Goal: Check status: Check status

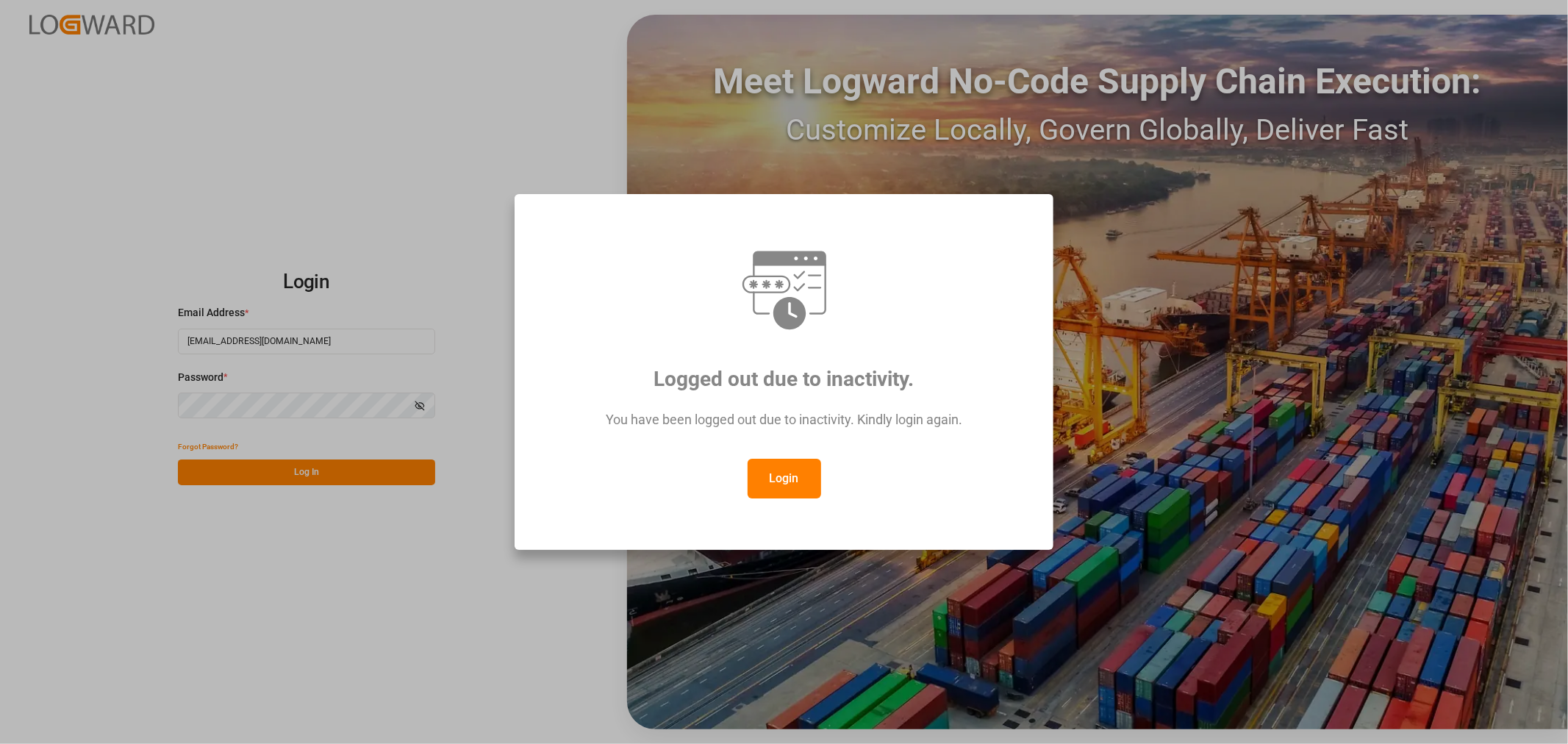
click at [782, 484] on button "Login" at bounding box center [784, 478] width 73 height 39
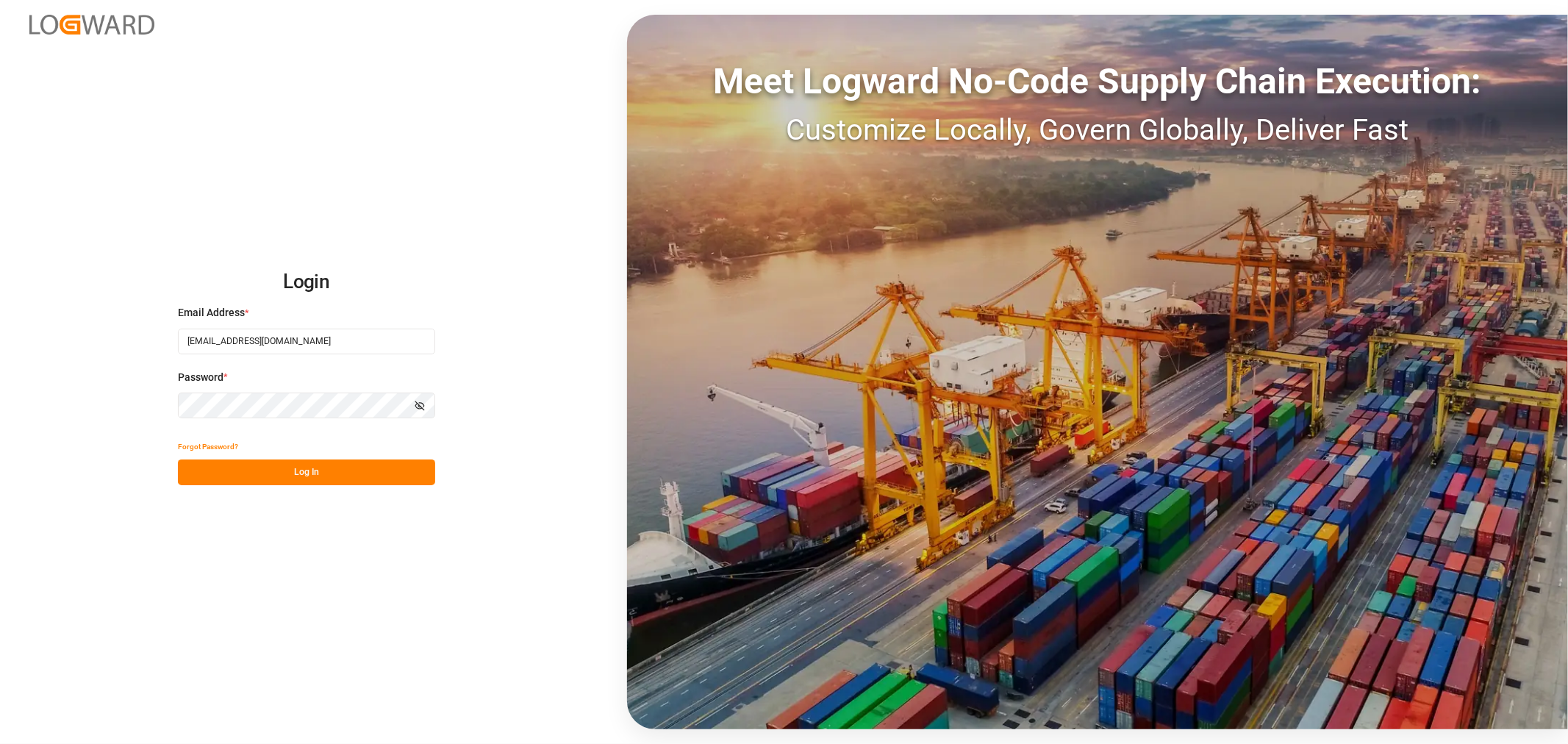
click at [299, 471] on button "Log In" at bounding box center [307, 472] width 257 height 26
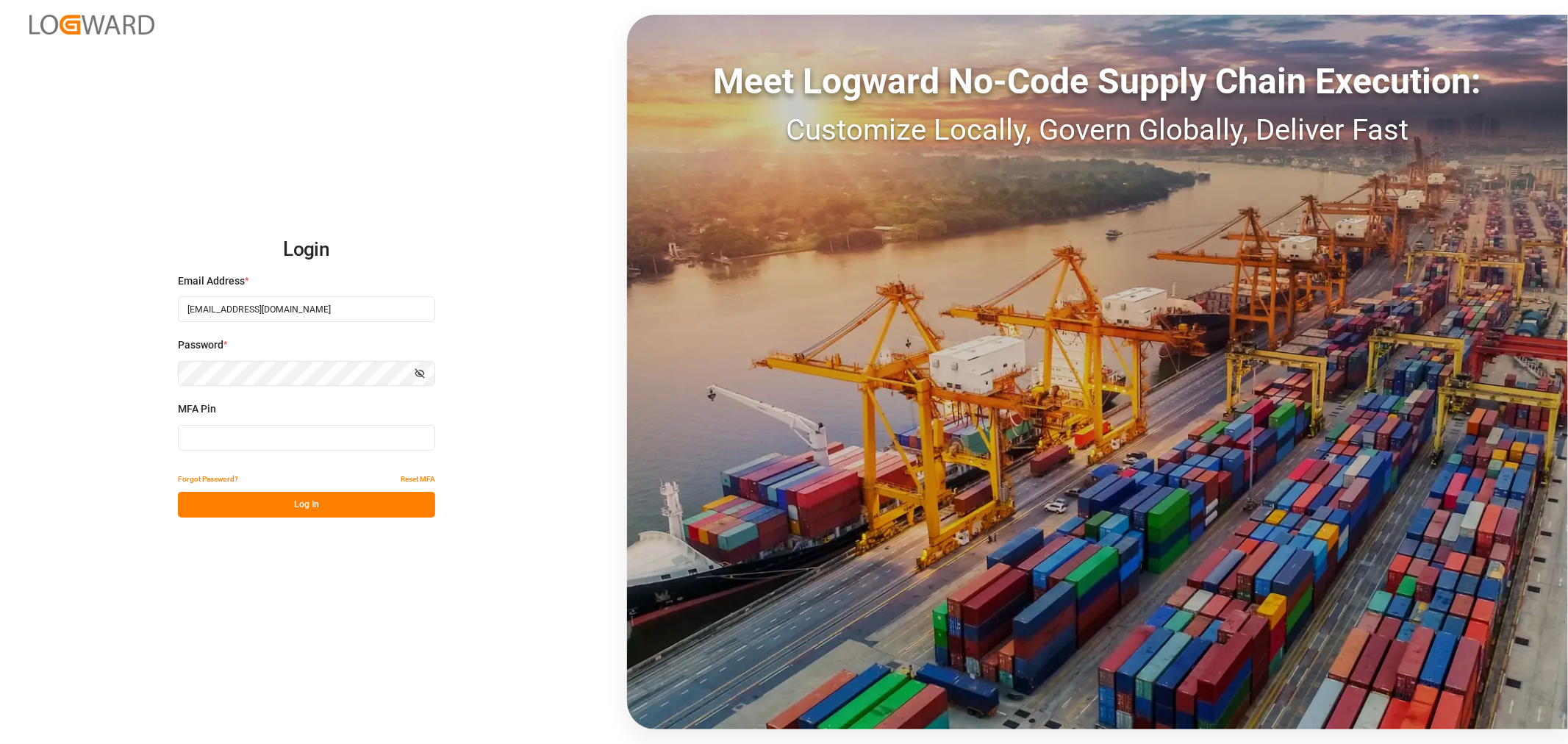
click at [204, 439] on input at bounding box center [307, 437] width 257 height 26
type input "566375"
click at [325, 504] on button "Log In" at bounding box center [307, 504] width 257 height 26
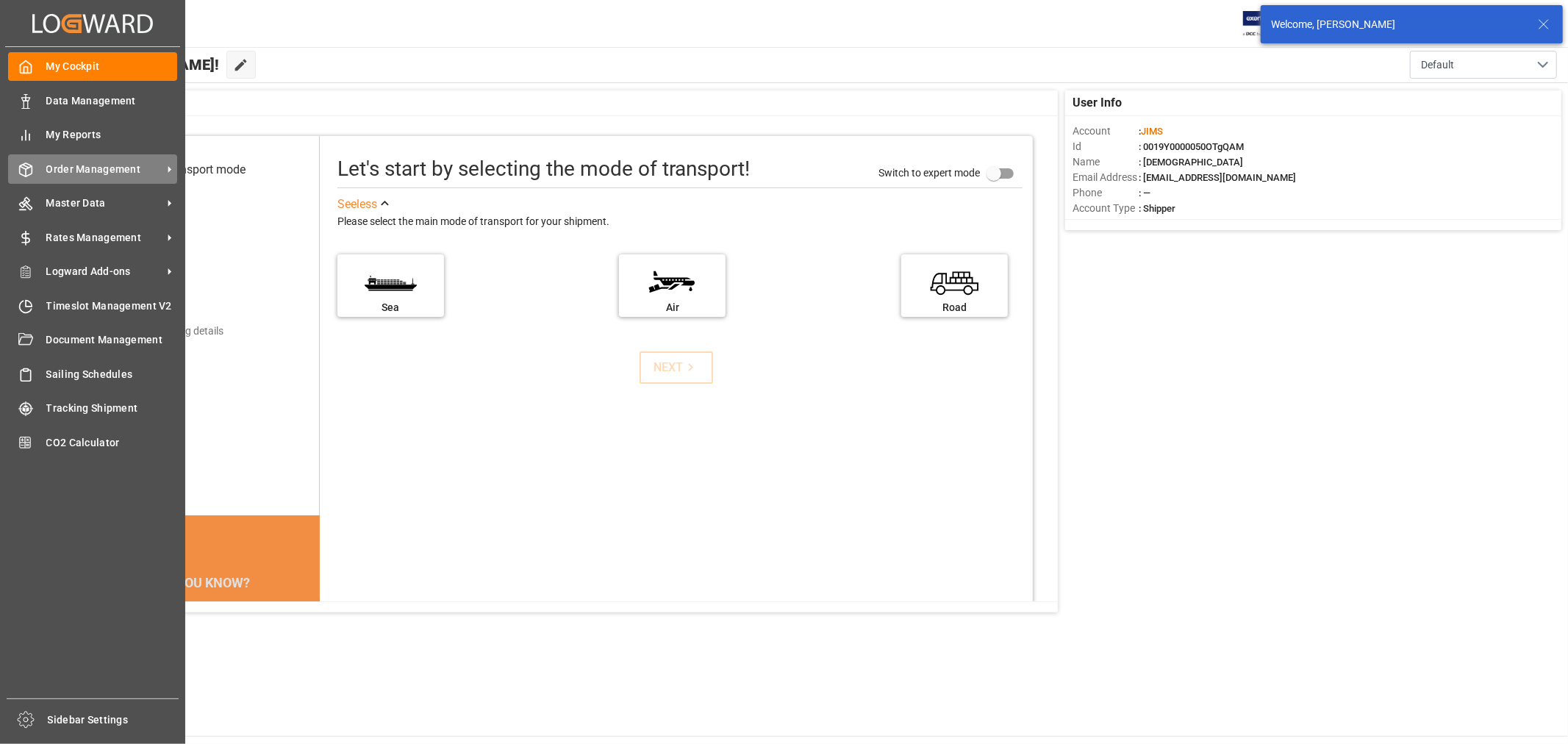
click at [75, 162] on span "Order Management" at bounding box center [105, 169] width 116 height 15
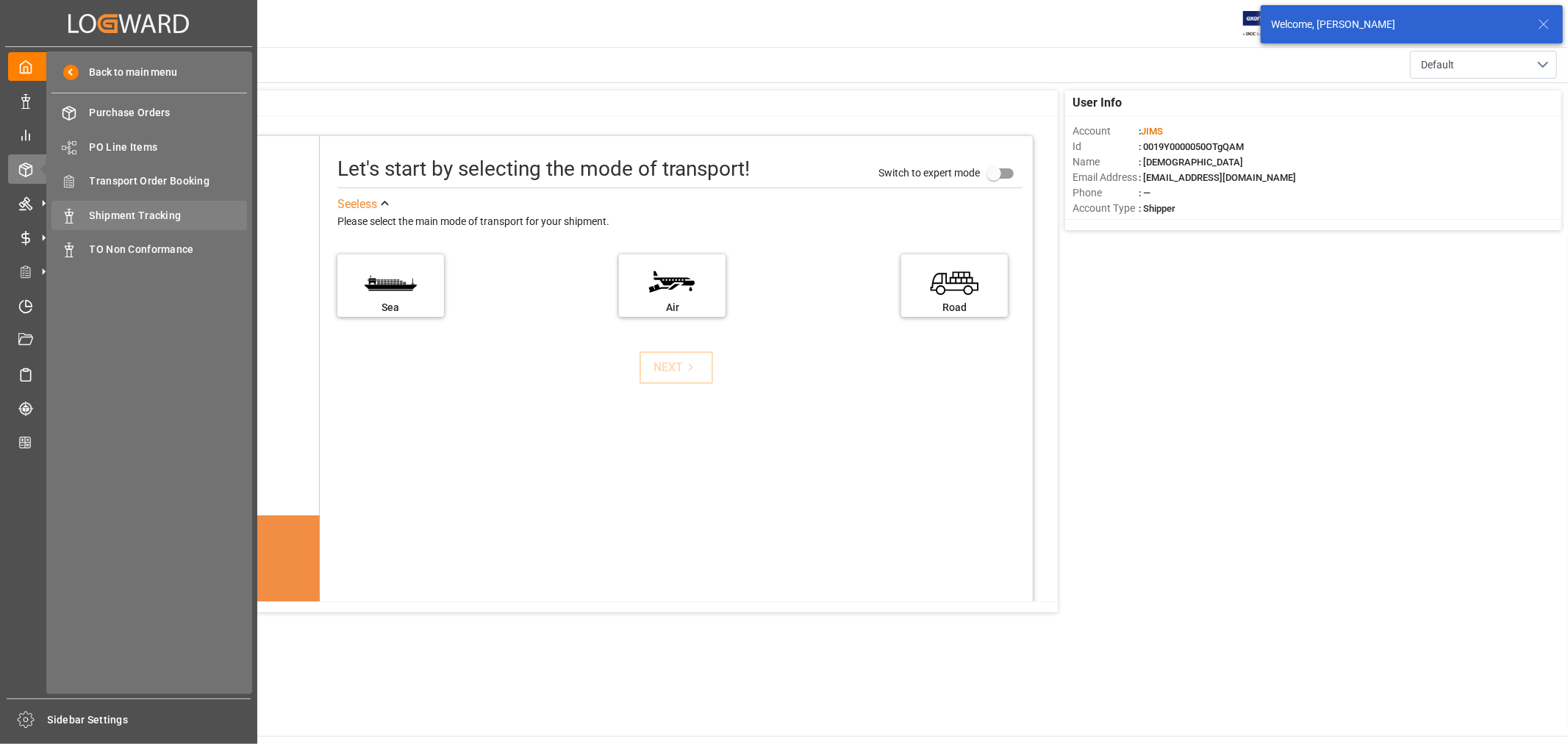
click at [150, 211] on span "Shipment Tracking" at bounding box center [168, 216] width 158 height 15
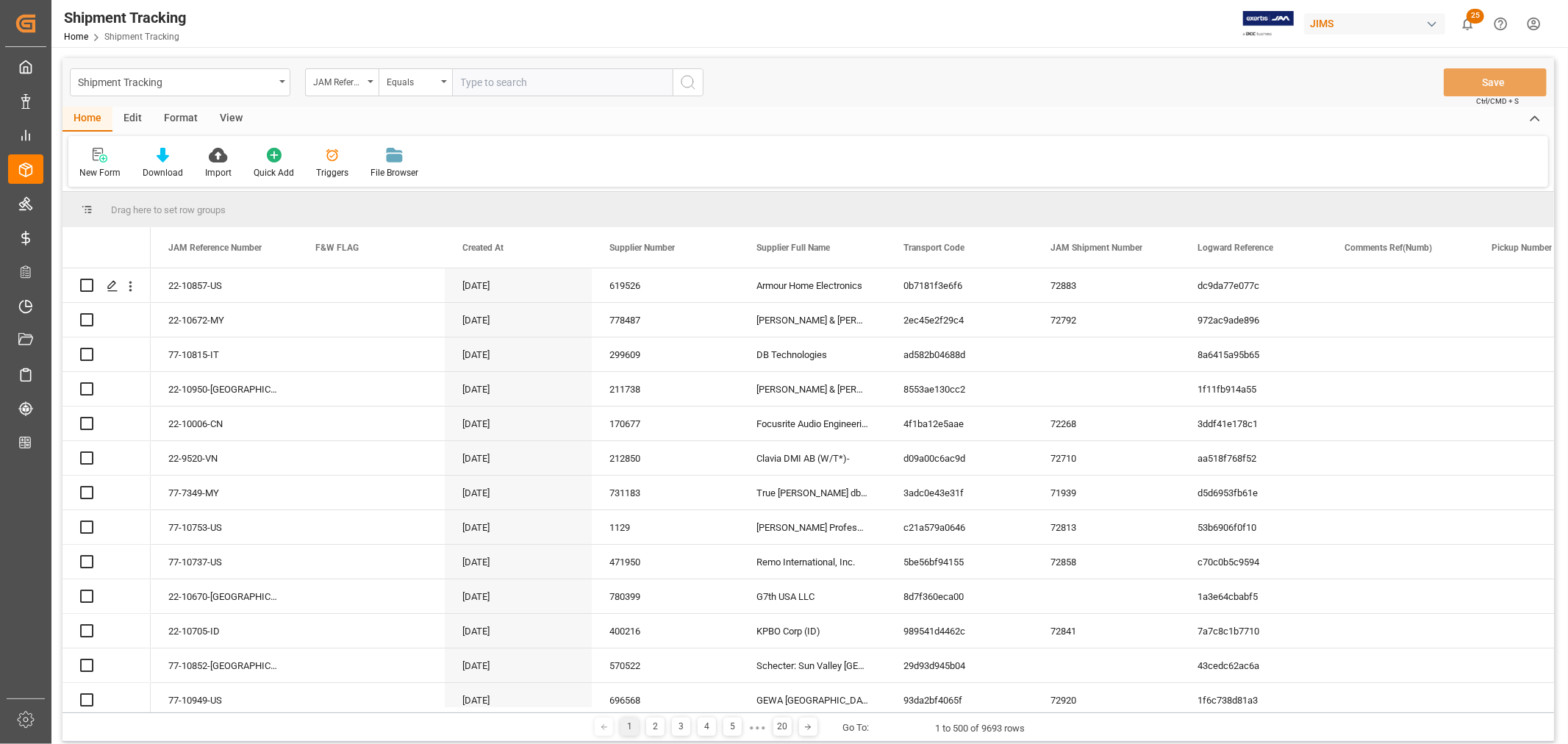
click at [501, 81] on input "text" at bounding box center [562, 81] width 221 height 28
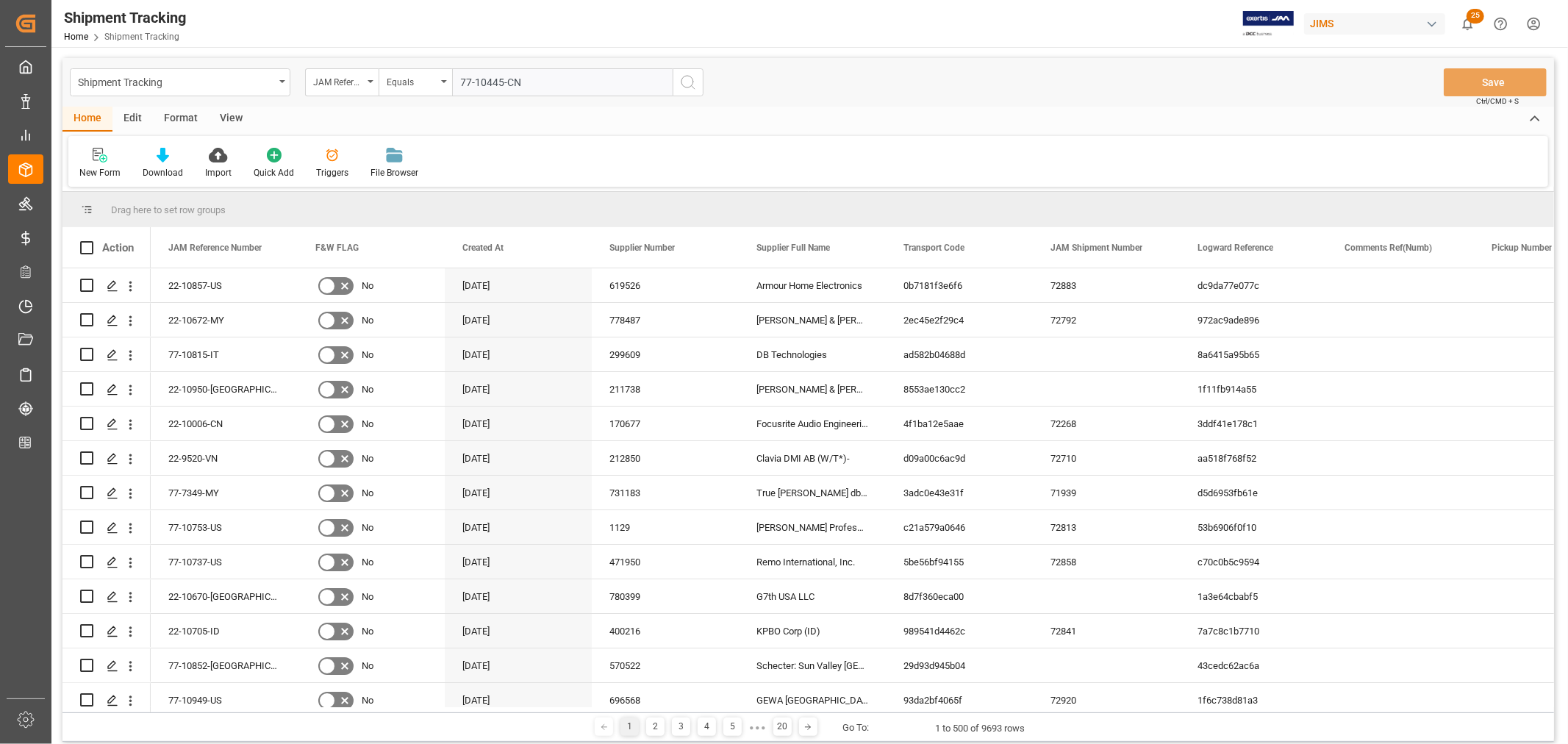
type input "77-10445-CN"
click at [688, 78] on icon "search button" at bounding box center [688, 82] width 18 height 18
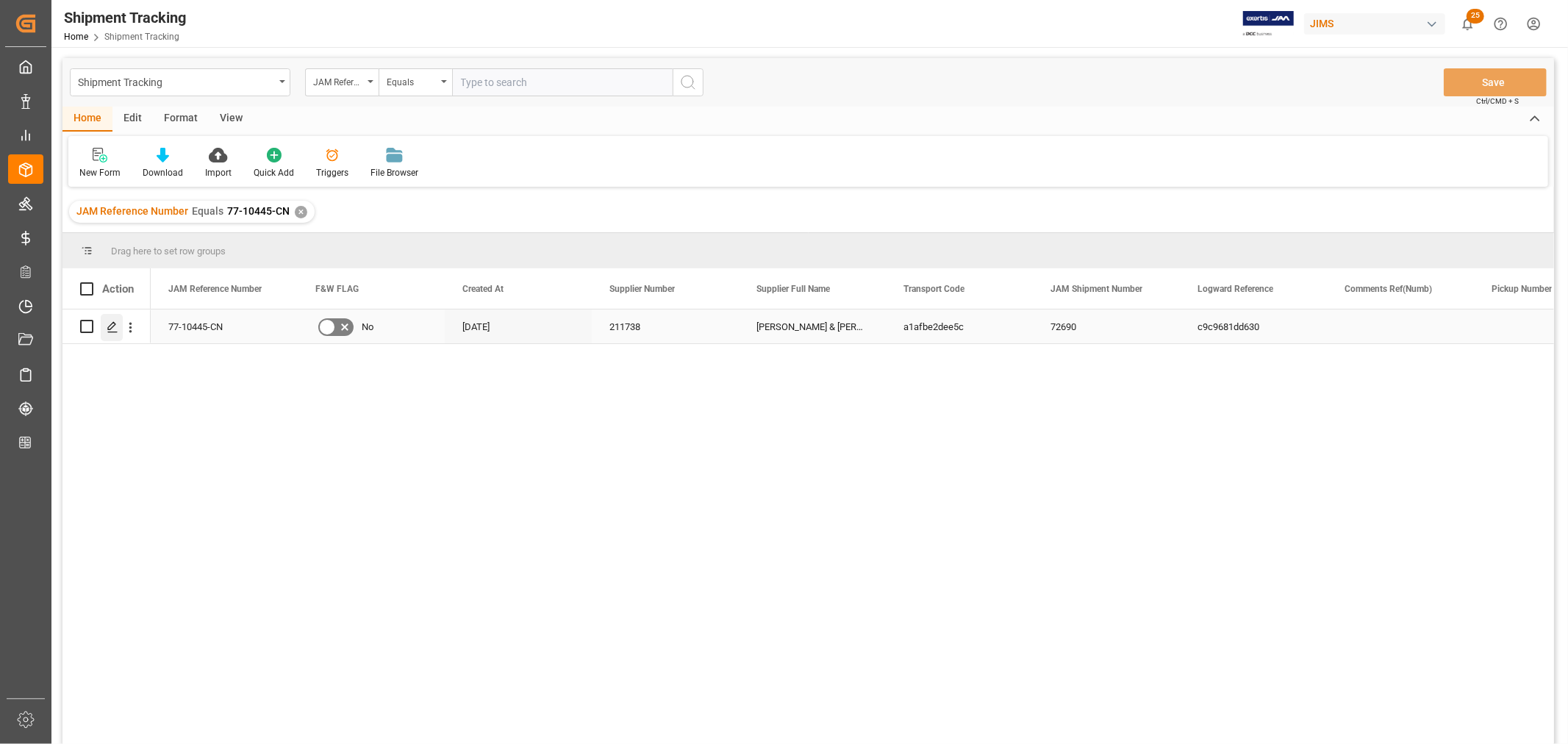
click at [110, 324] on icon "Press SPACE to select this row." at bounding box center [112, 326] width 12 height 12
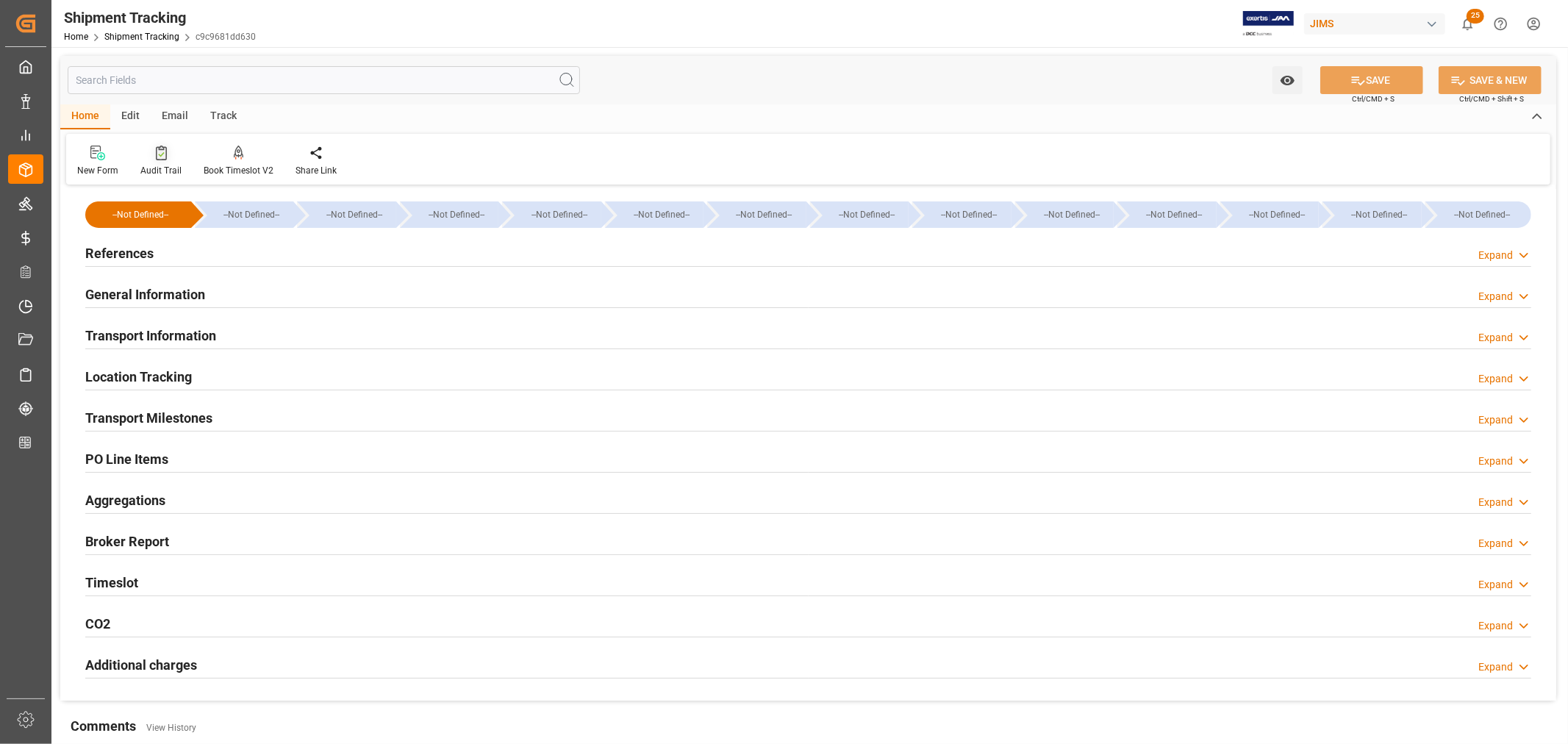
click at [151, 157] on div at bounding box center [161, 152] width 41 height 15
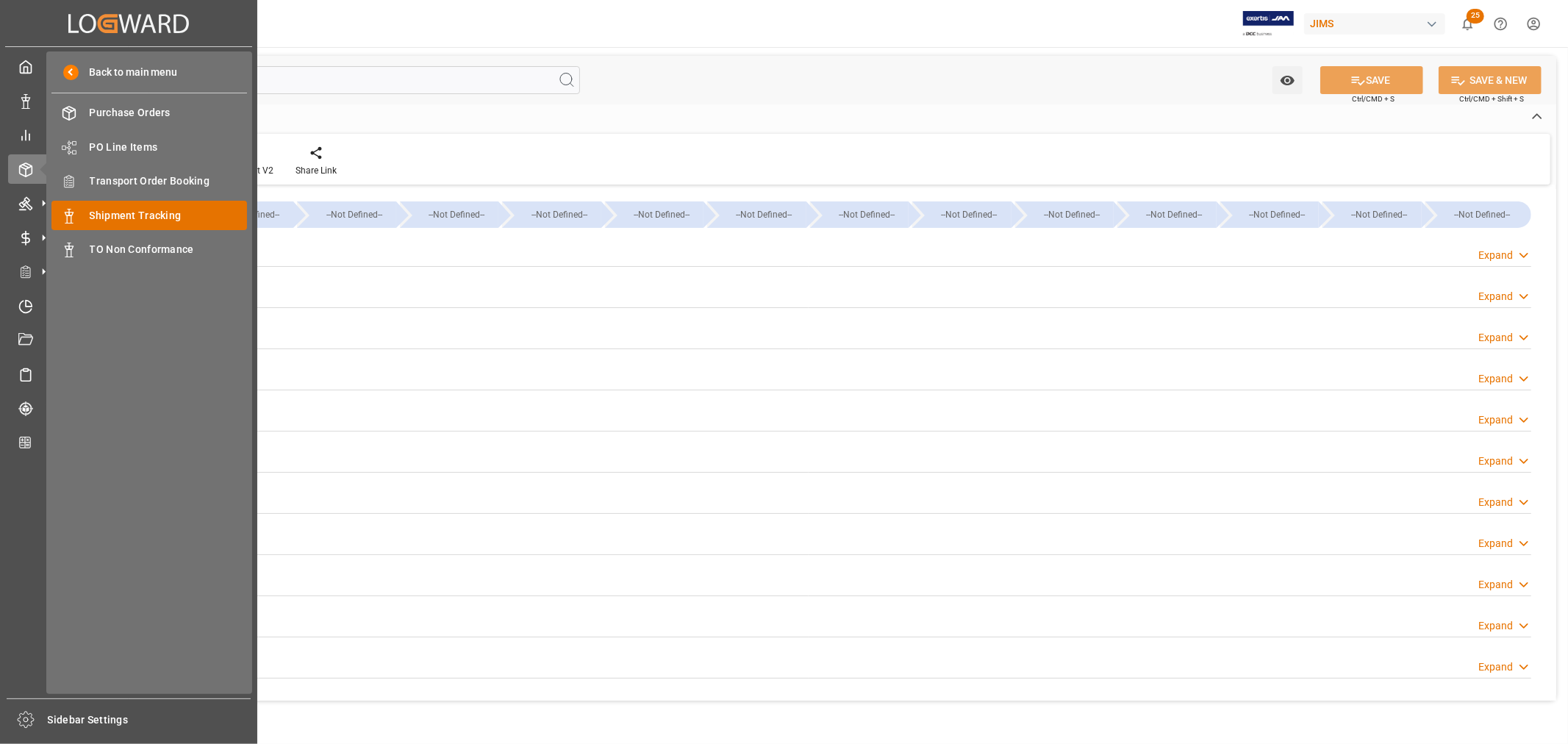
click at [148, 218] on span "Shipment Tracking" at bounding box center [168, 216] width 158 height 15
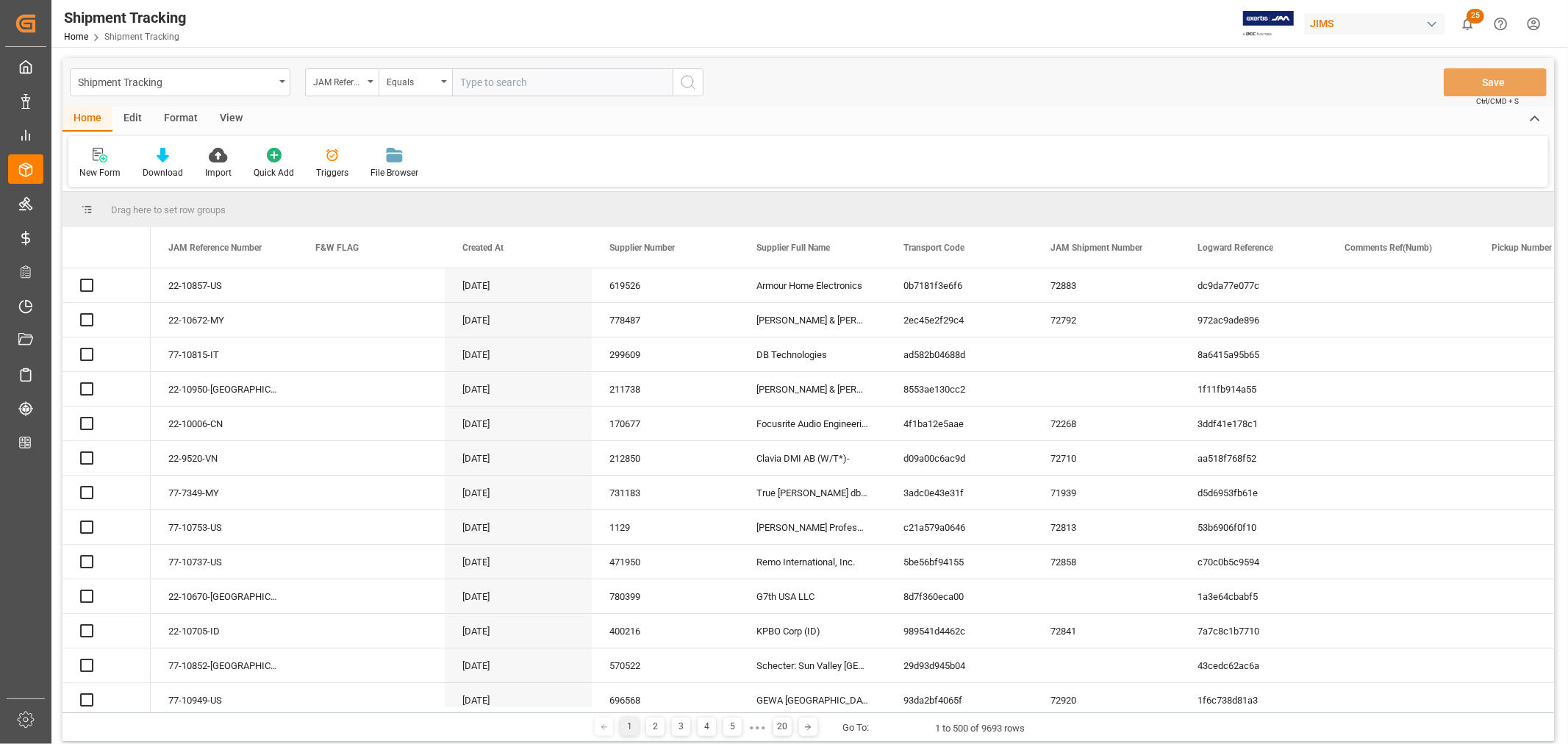
click at [476, 85] on input "text" at bounding box center [562, 81] width 221 height 28
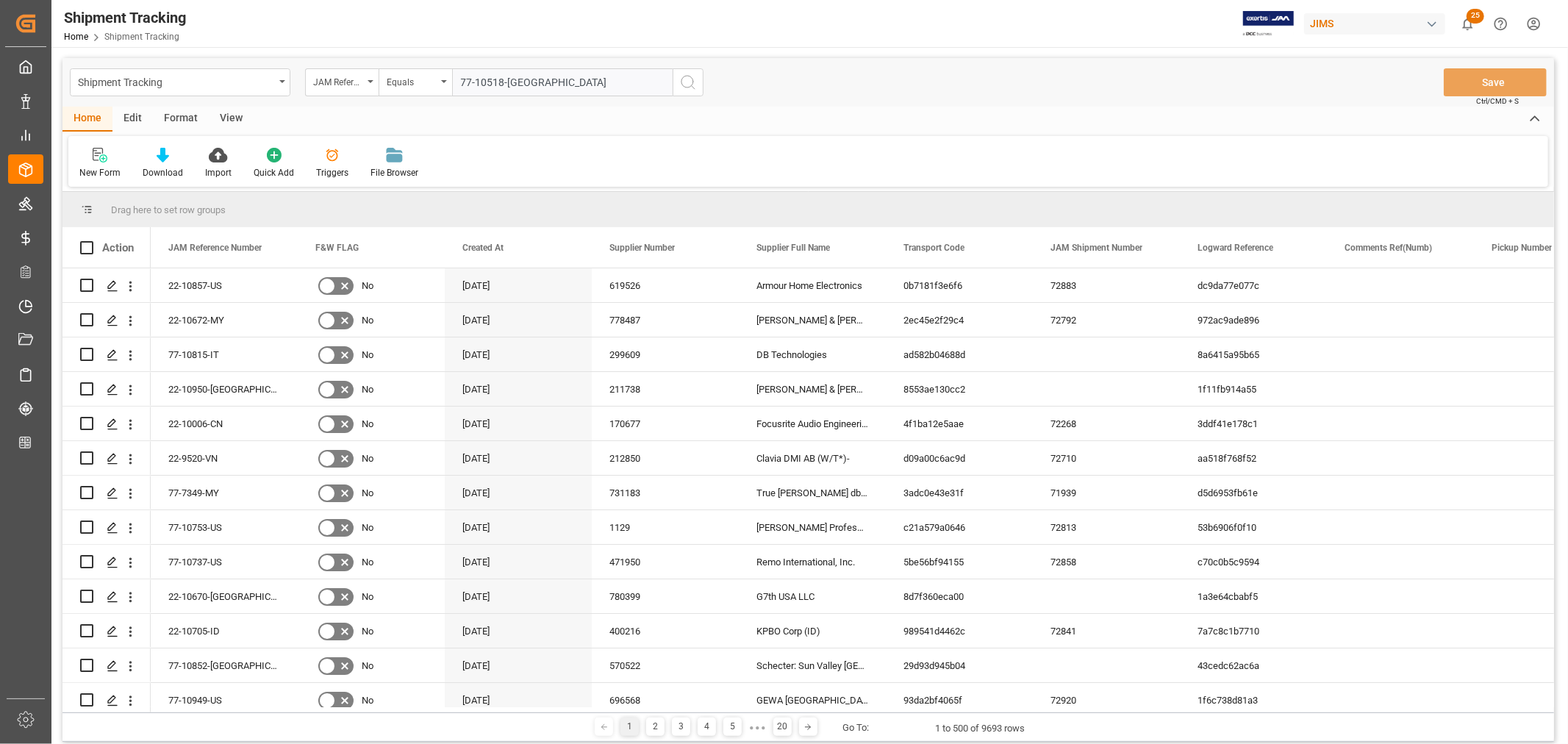
type input "77-10518-[GEOGRAPHIC_DATA]"
click at [689, 80] on icon "search button" at bounding box center [688, 82] width 18 height 18
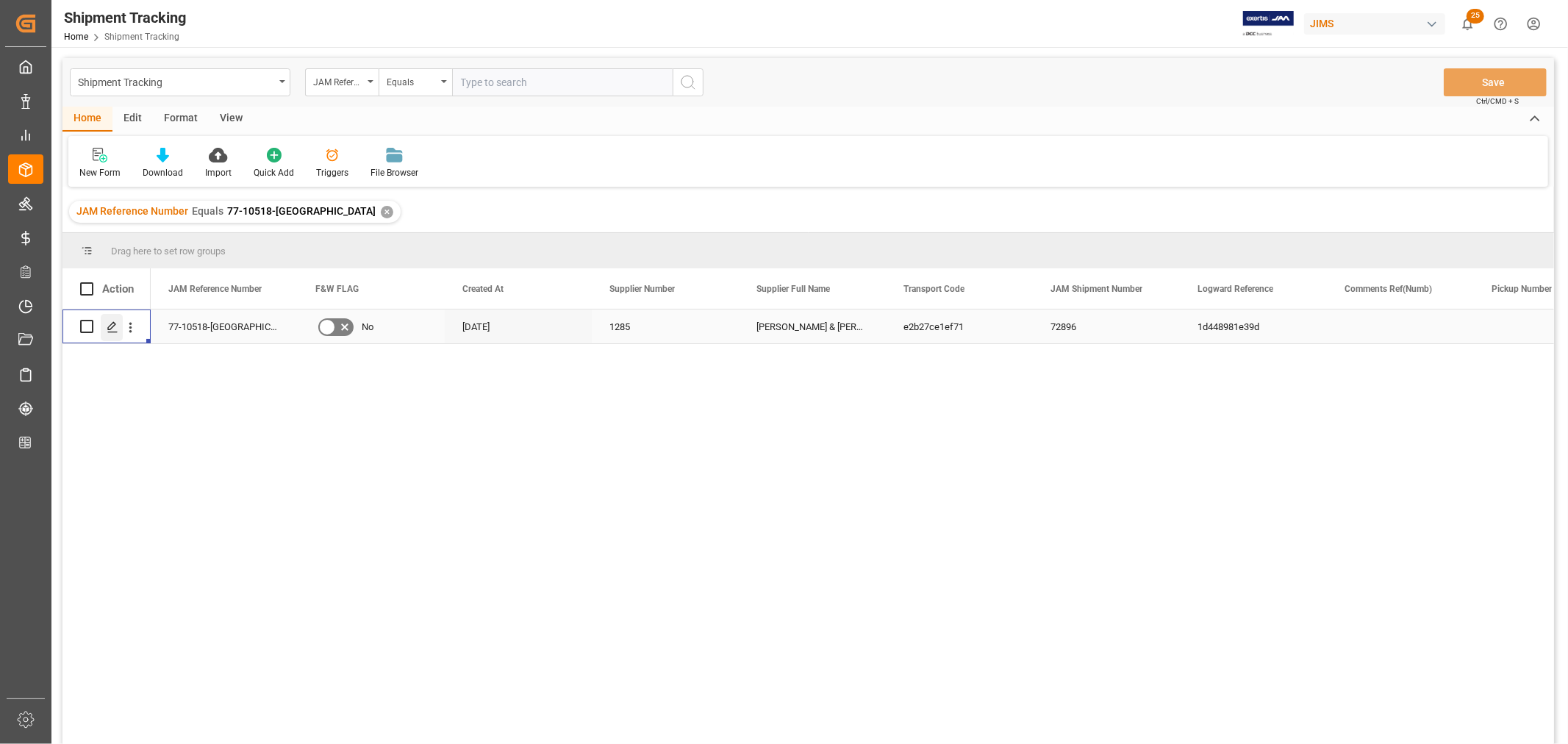
click at [110, 328] on polygon "Press SPACE to select this row." at bounding box center [112, 326] width 7 height 7
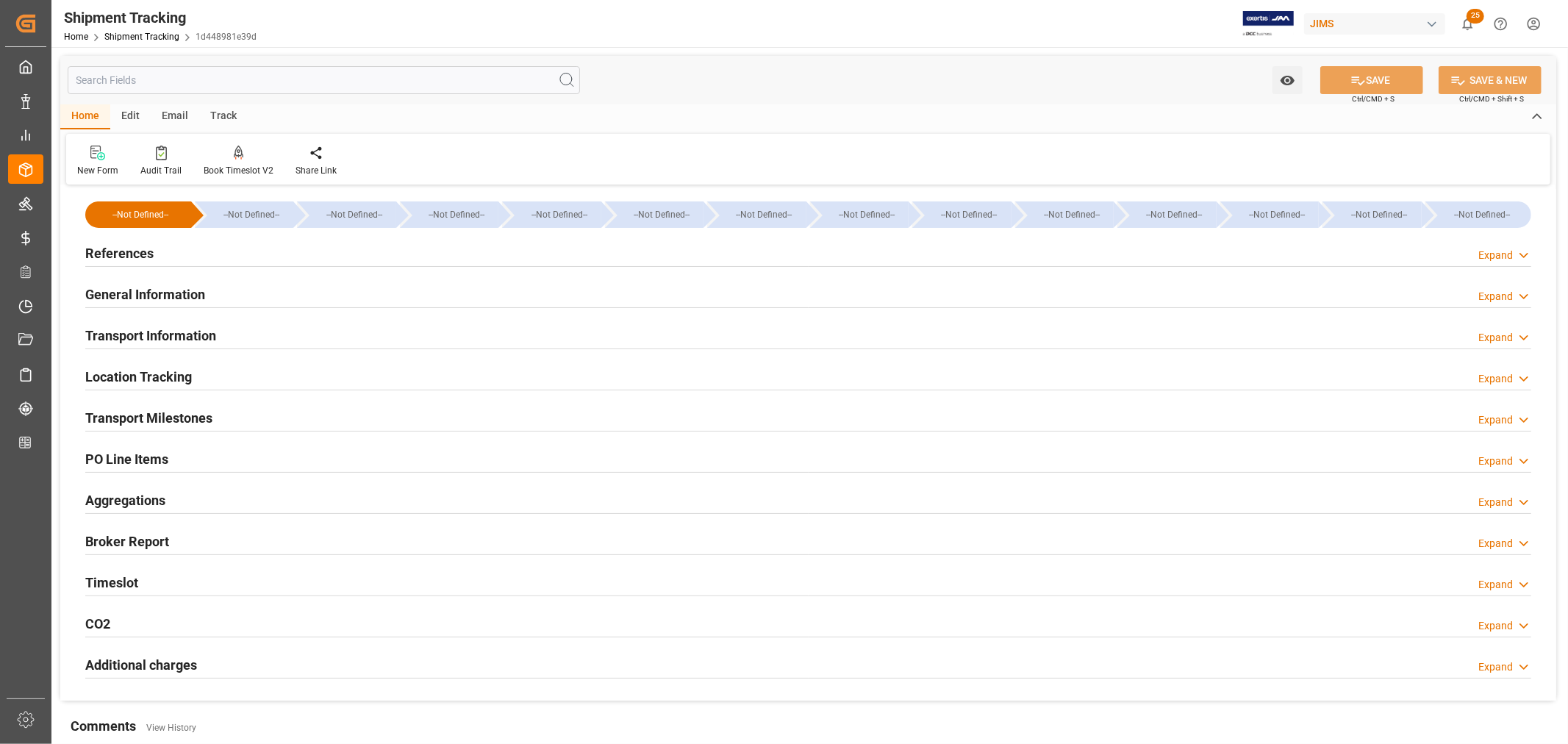
click at [164, 416] on h2 "Transport Milestones" at bounding box center [148, 418] width 127 height 20
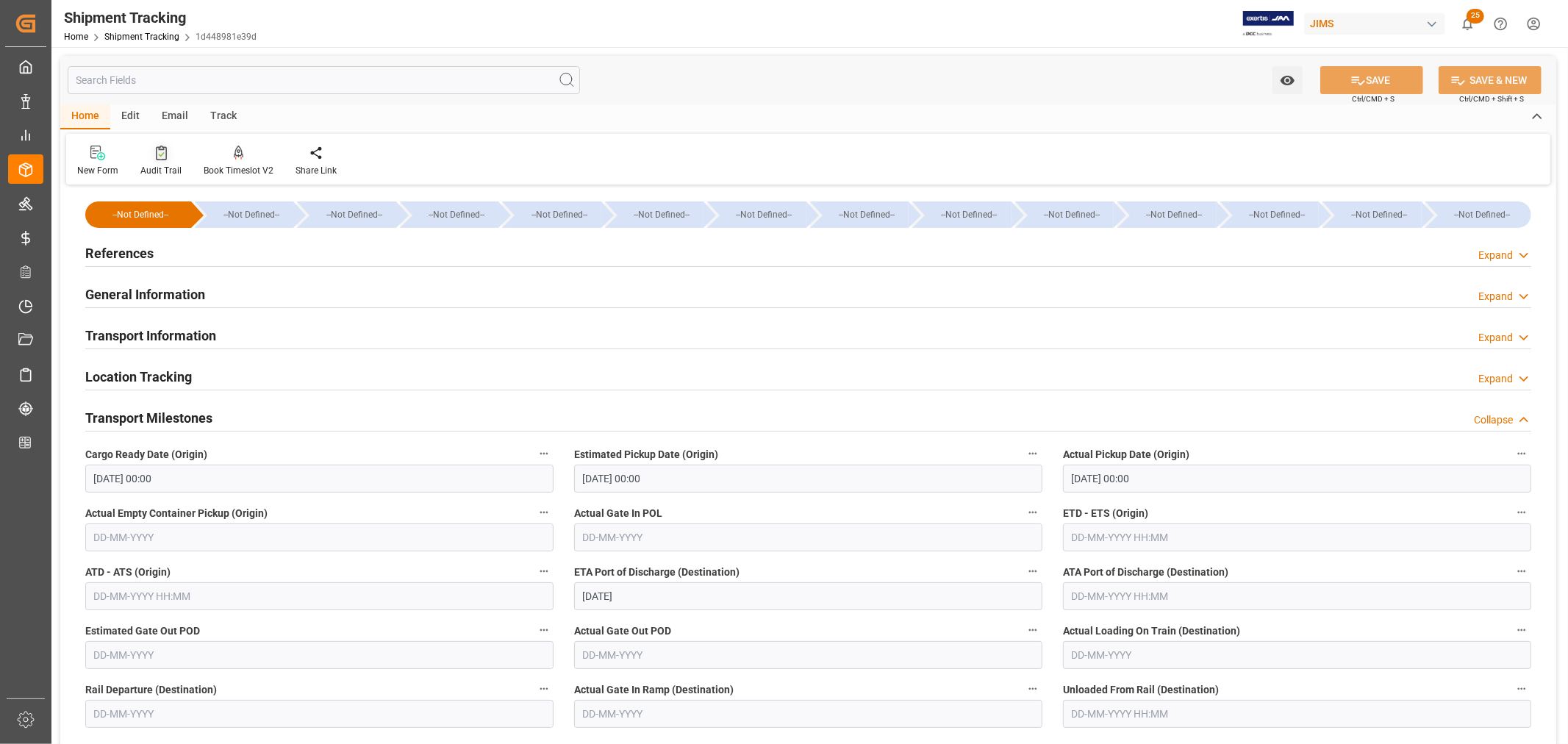
click at [160, 153] on icon at bounding box center [161, 153] width 11 height 14
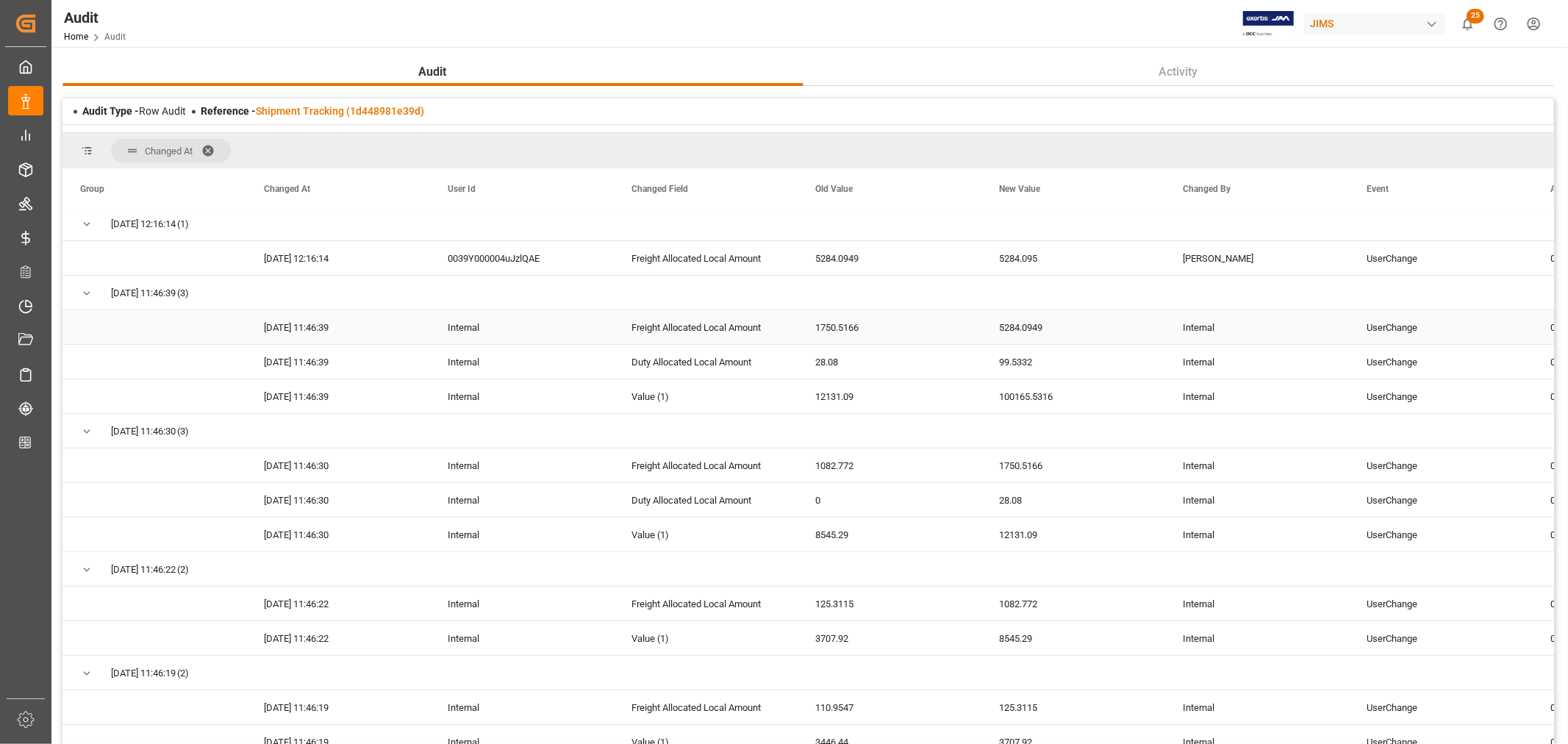
scroll to position [653, 0]
